Goal: Navigation & Orientation: Find specific page/section

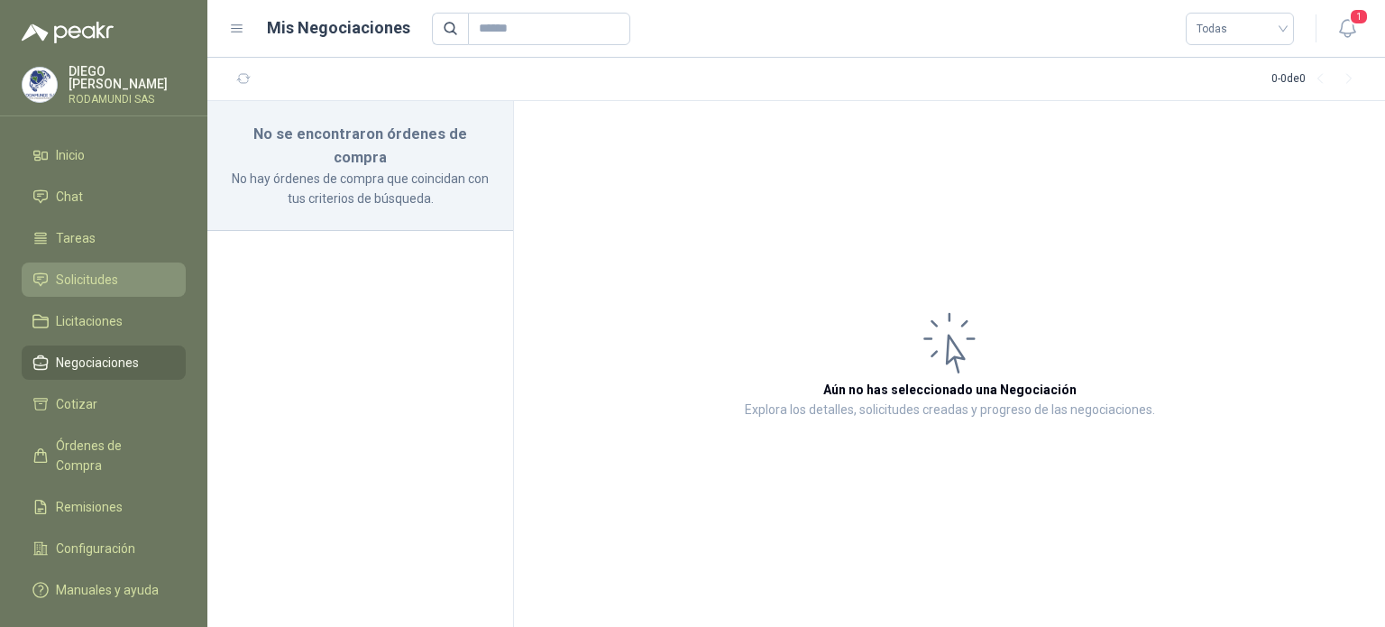
click at [89, 276] on span "Solicitudes" at bounding box center [87, 280] width 62 height 20
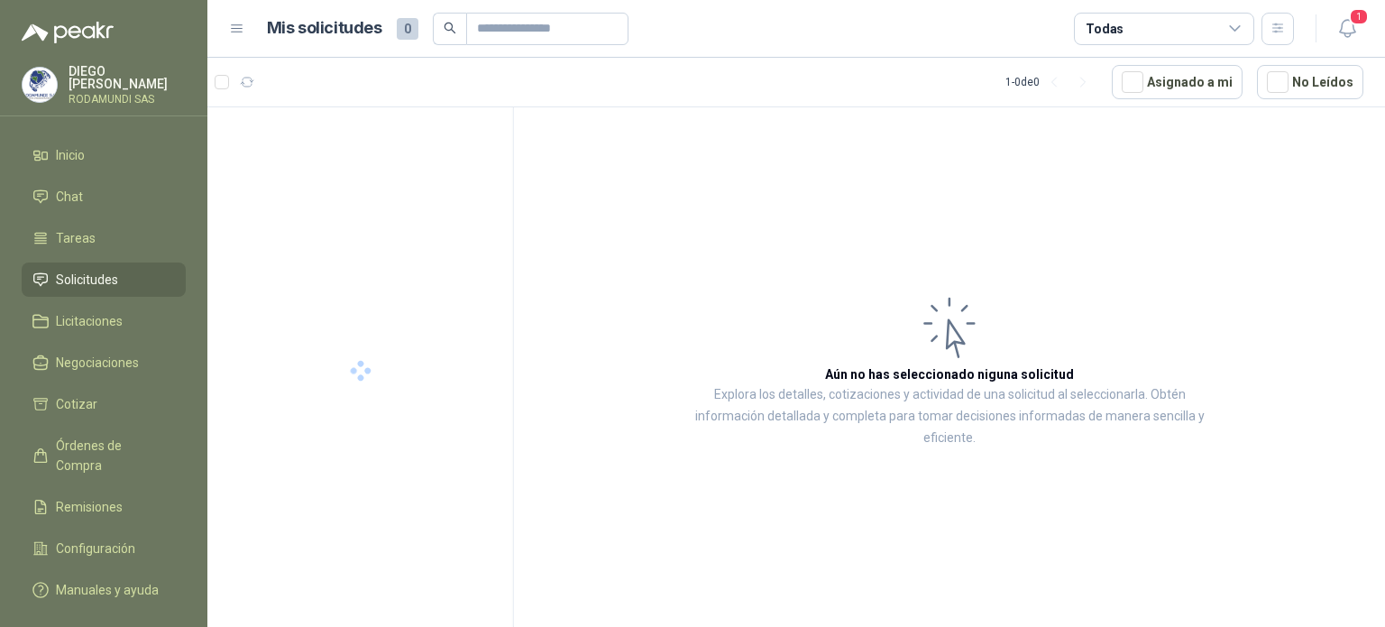
click at [89, 276] on span "Solicitudes" at bounding box center [87, 280] width 62 height 20
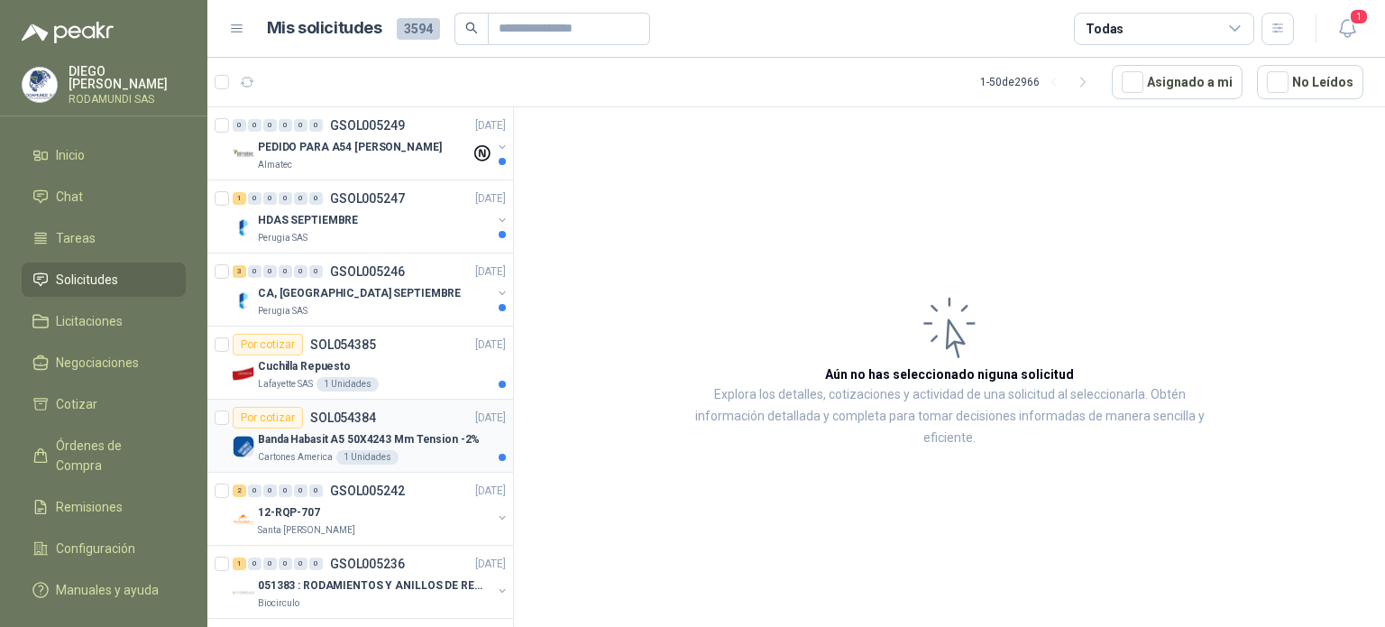
click at [309, 441] on p "Banda Habasit A5 50X4243 Mm Tension -2%" at bounding box center [369, 439] width 222 height 17
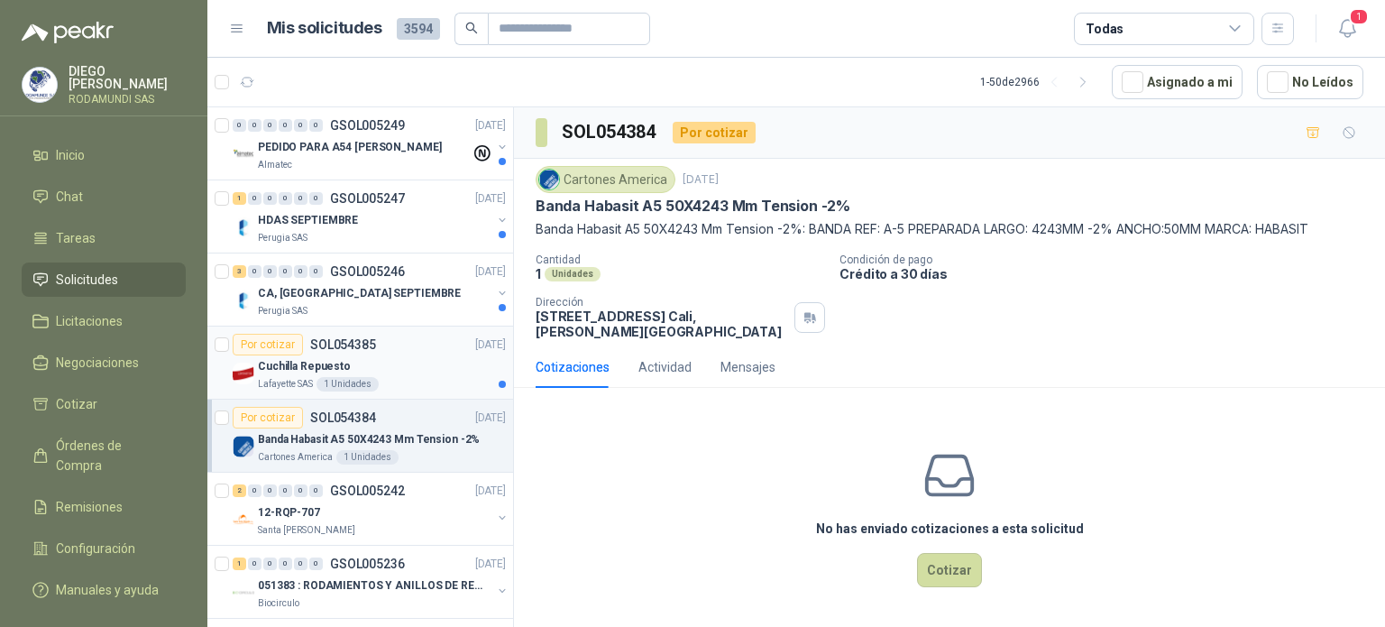
click at [404, 377] on div "Lafayette SAS 1 Unidades" at bounding box center [382, 384] width 248 height 14
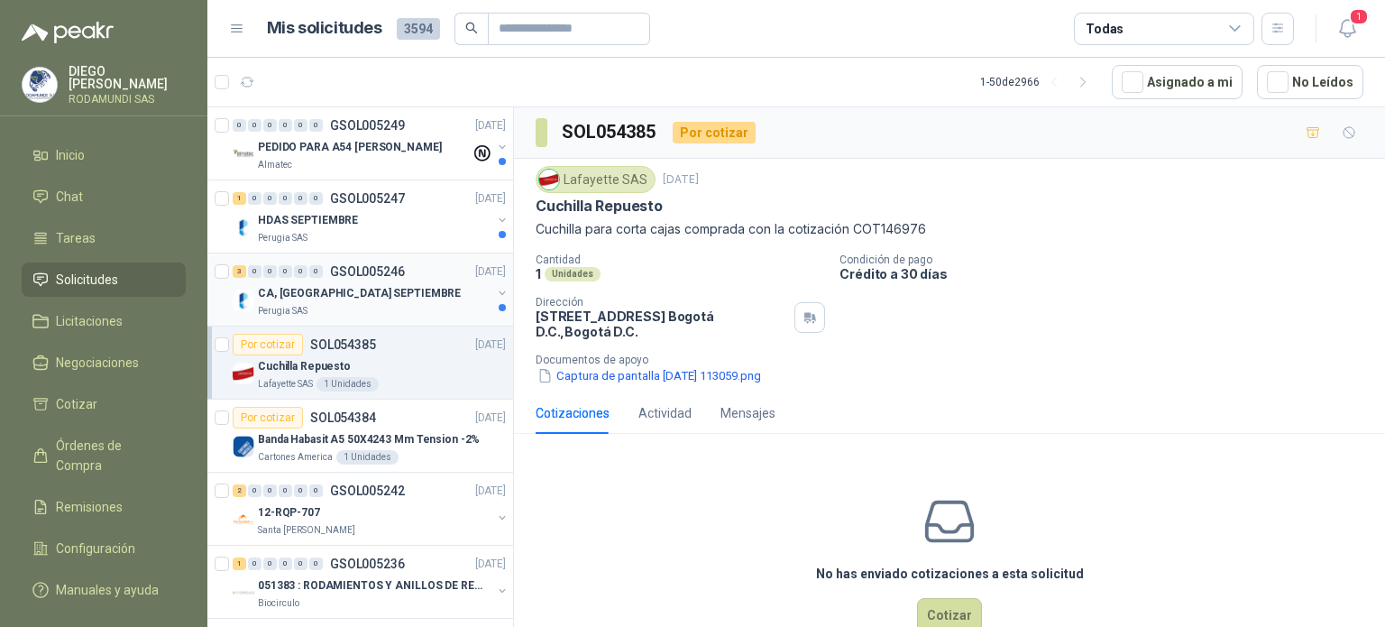
click at [396, 286] on div "CA, [GEOGRAPHIC_DATA] SEPTIEMBRE" at bounding box center [375, 293] width 234 height 22
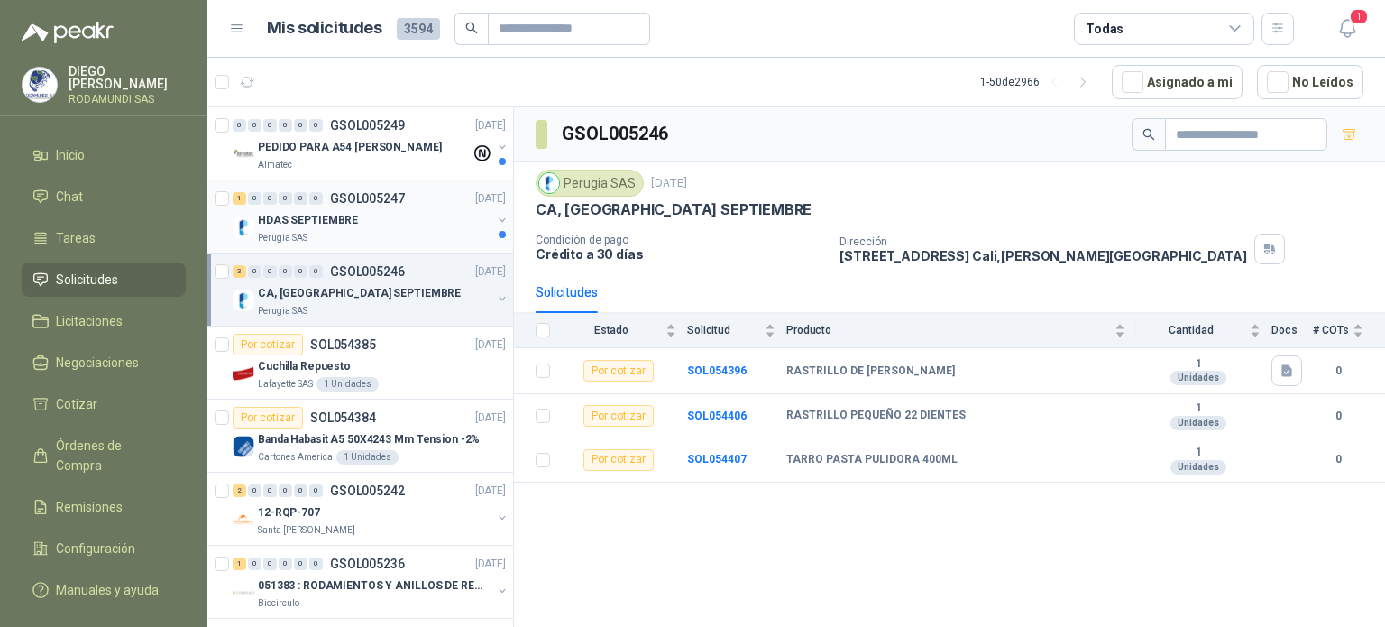
click at [400, 226] on div "HDAS SEPTIEMBRE" at bounding box center [375, 220] width 234 height 22
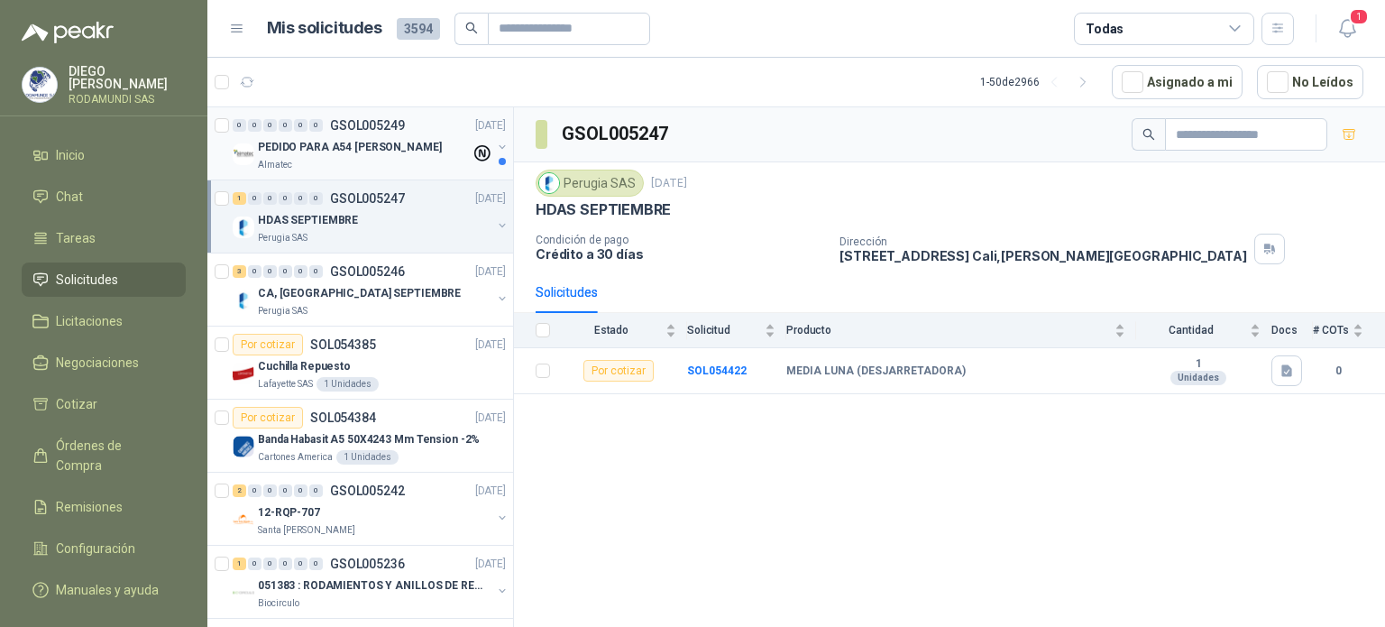
click at [402, 160] on div "Almatec" at bounding box center [364, 165] width 213 height 14
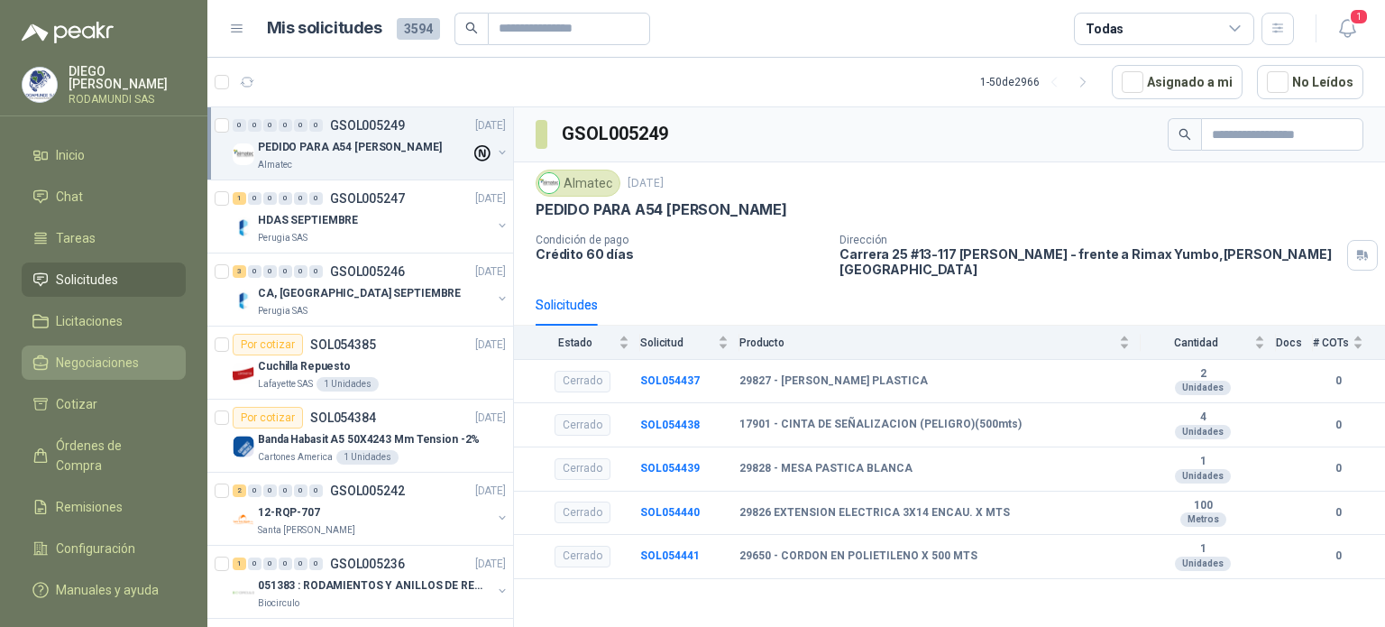
click at [104, 353] on span "Negociaciones" at bounding box center [97, 363] width 83 height 20
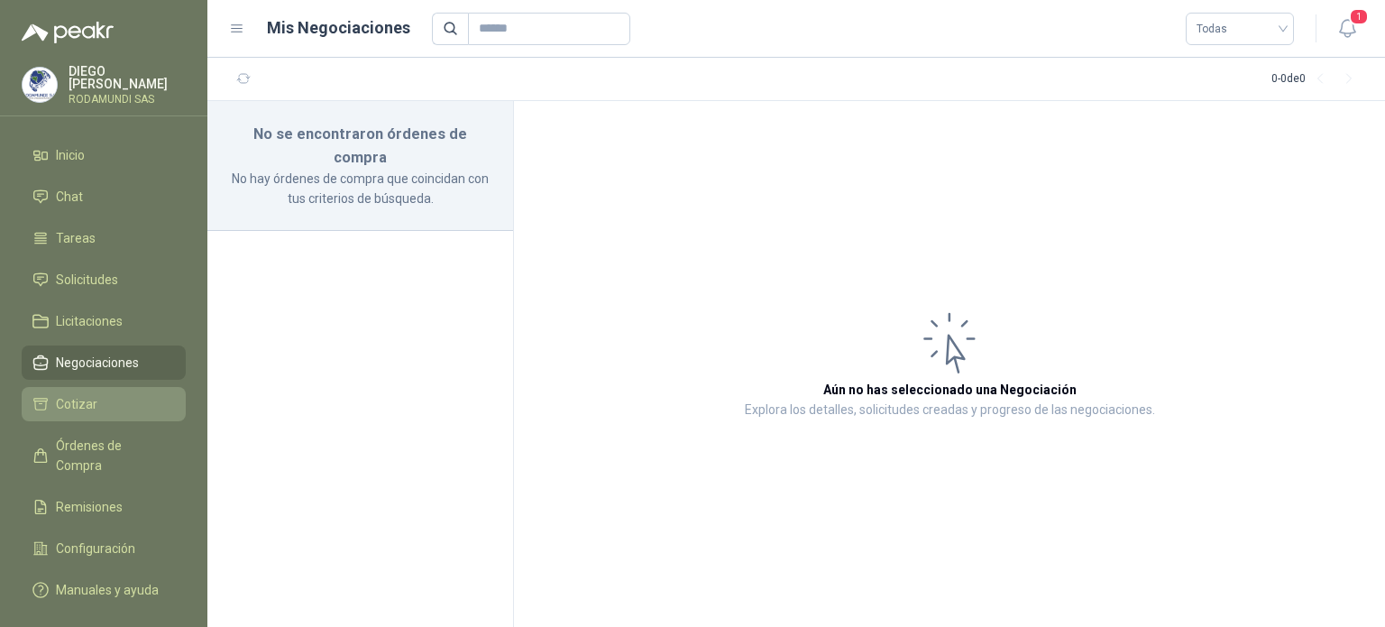
click at [103, 394] on li "Cotizar" at bounding box center [103, 404] width 142 height 20
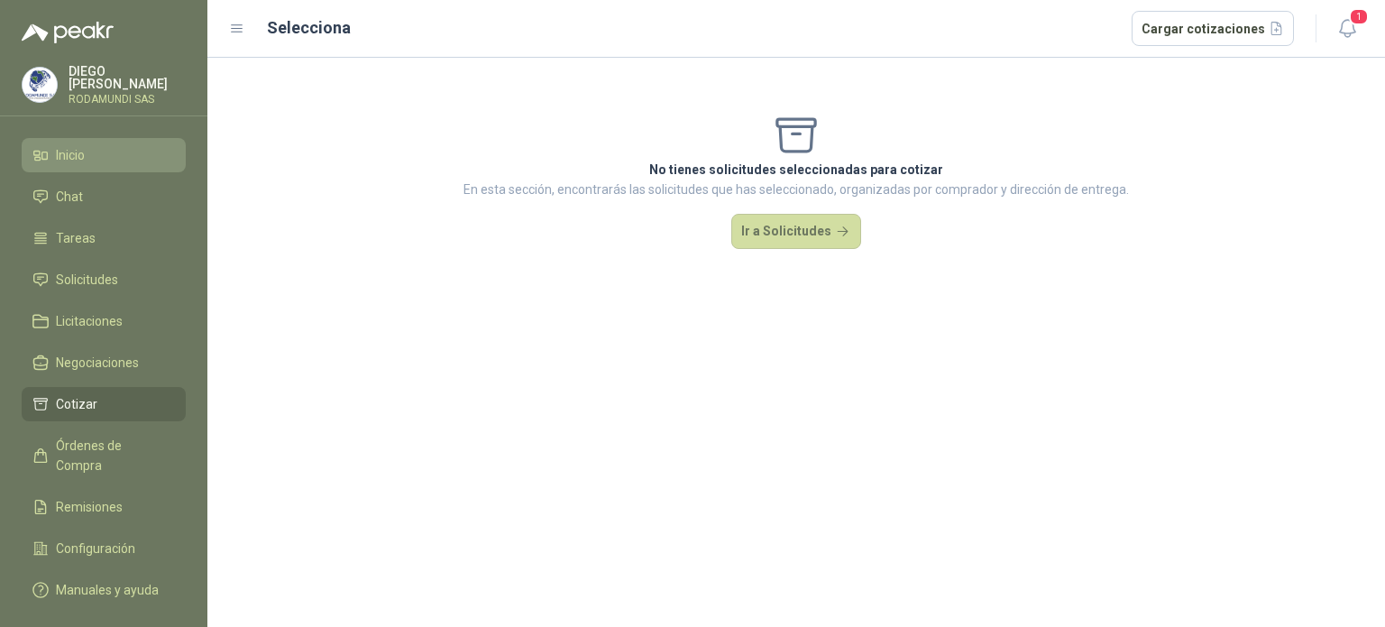
click at [74, 150] on span "Inicio" at bounding box center [70, 155] width 29 height 20
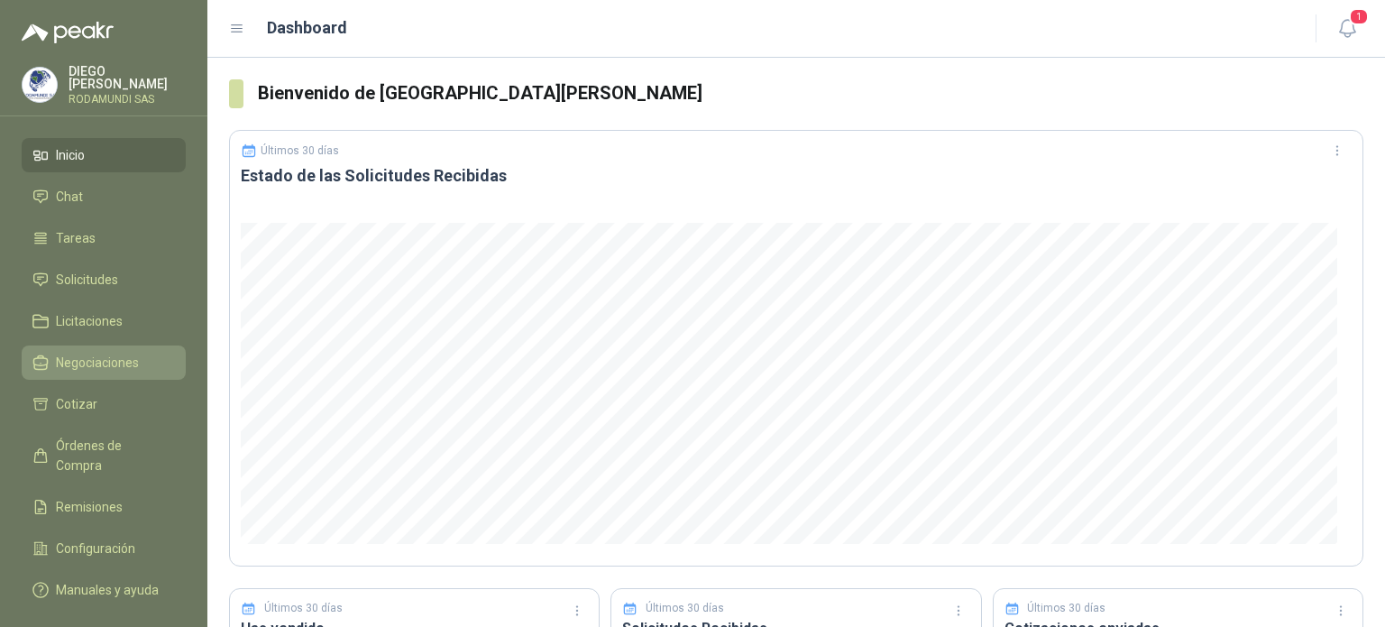
click at [69, 362] on span "Negociaciones" at bounding box center [97, 363] width 83 height 20
